Goal: Information Seeking & Learning: Learn about a topic

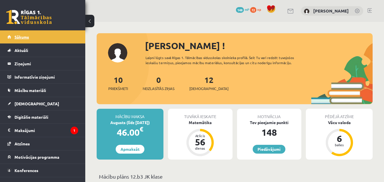
click at [33, 38] on link "Sākums" at bounding box center [42, 36] width 71 height 13
click at [163, 87] on span "Neizlasītās ziņas" at bounding box center [159, 89] width 32 height 6
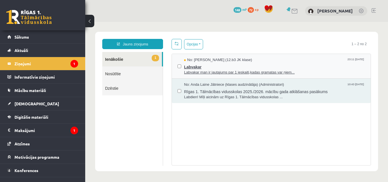
click at [212, 70] on span "Labvakar man ir jautajums par 1 ieskaiti,kadas gramatas var ņiem..." at bounding box center [274, 72] width 181 height 5
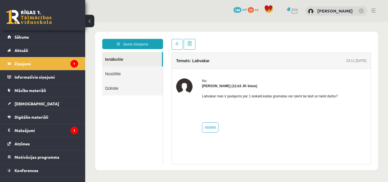
click at [189, 90] on img at bounding box center [184, 86] width 16 height 16
click at [28, 41] on link "Sākums" at bounding box center [42, 36] width 71 height 13
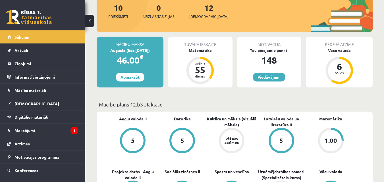
scroll to position [85, 0]
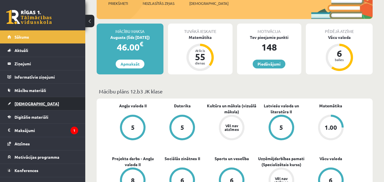
click at [50, 105] on link "[DEMOGRAPHIC_DATA]" at bounding box center [42, 103] width 71 height 13
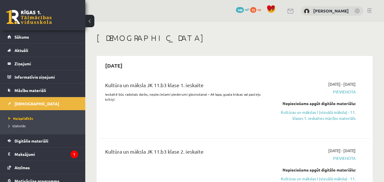
scroll to position [28, 0]
